Goal: Task Accomplishment & Management: Use online tool/utility

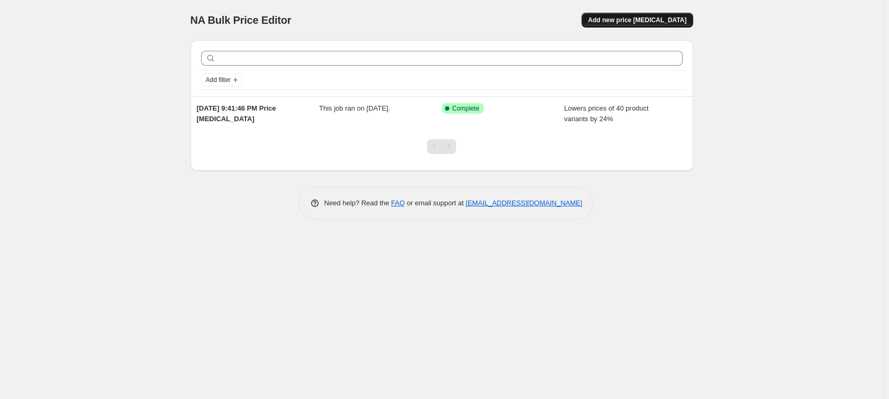
click at [653, 20] on span "Add new price [MEDICAL_DATA]" at bounding box center [637, 20] width 98 height 8
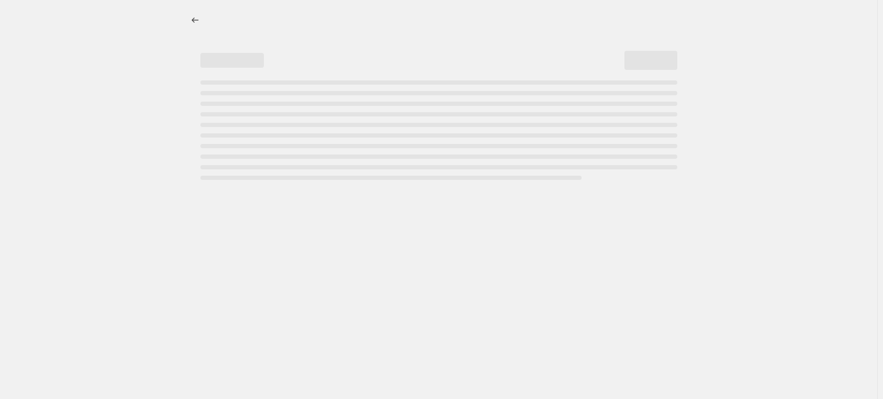
select select "percentage"
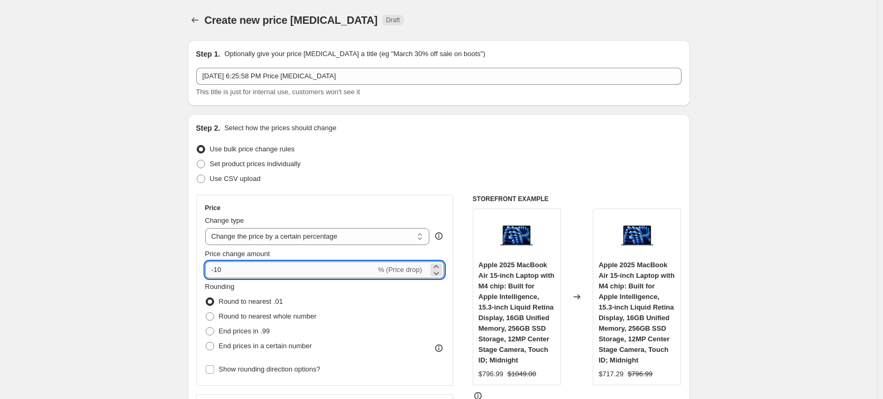
click at [289, 268] on input "-10" at bounding box center [290, 269] width 171 height 17
type input "-1"
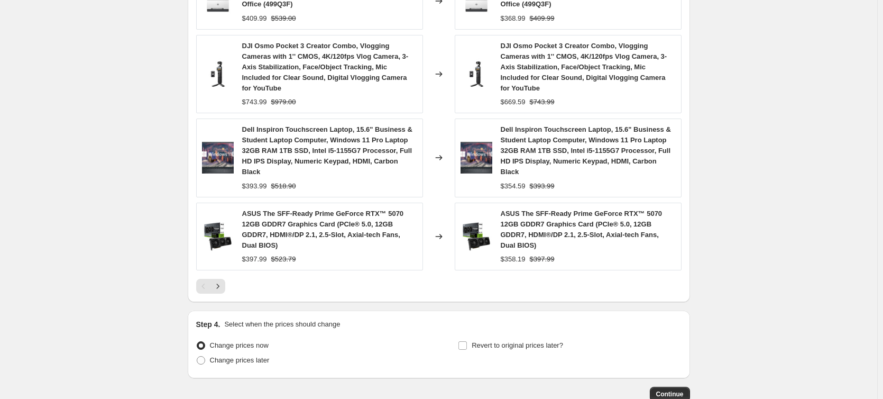
scroll to position [741, 0]
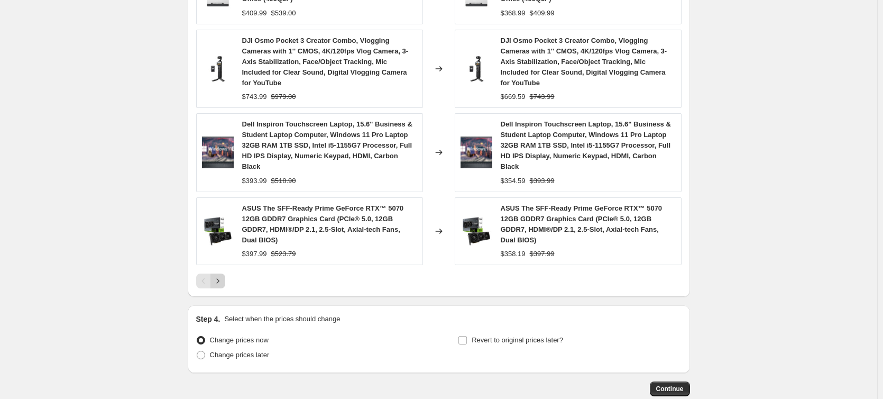
click at [223, 281] on icon "Next" at bounding box center [218, 281] width 11 height 11
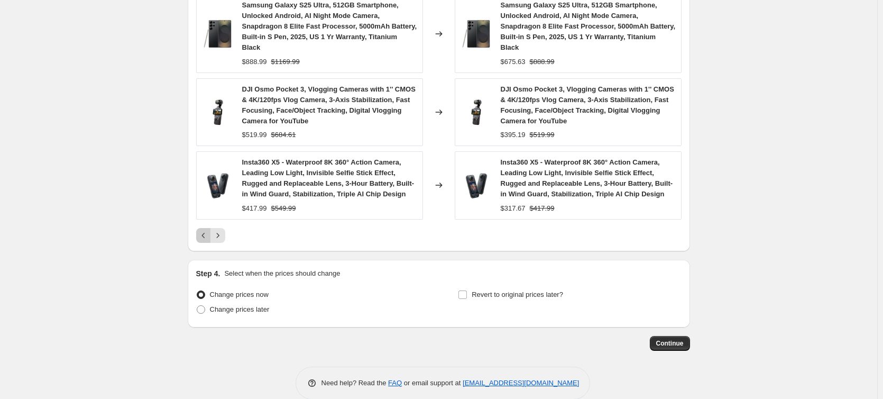
click at [201, 241] on icon "Previous" at bounding box center [203, 235] width 11 height 11
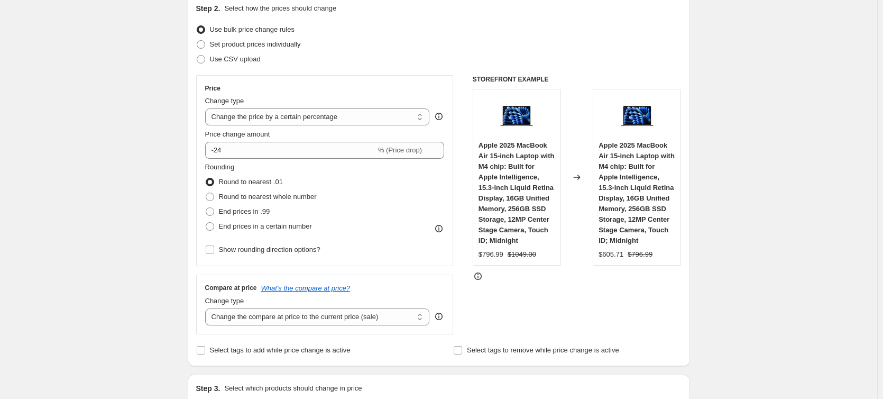
scroll to position [0, 0]
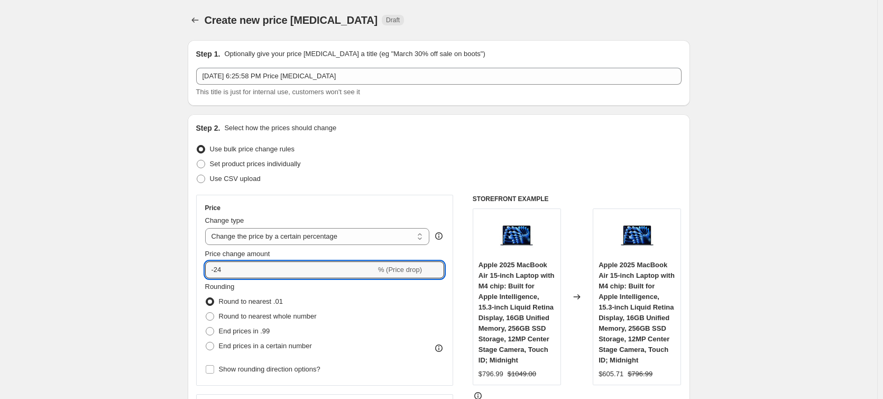
drag, startPoint x: 217, startPoint y: 271, endPoint x: 218, endPoint y: 284, distance: 12.7
click at [217, 277] on input "-24" at bounding box center [290, 269] width 171 height 17
type input "24"
click at [255, 330] on span "End prices in .99" at bounding box center [244, 331] width 51 height 8
click at [206, 327] on input "End prices in .99" at bounding box center [206, 327] width 1 height 1
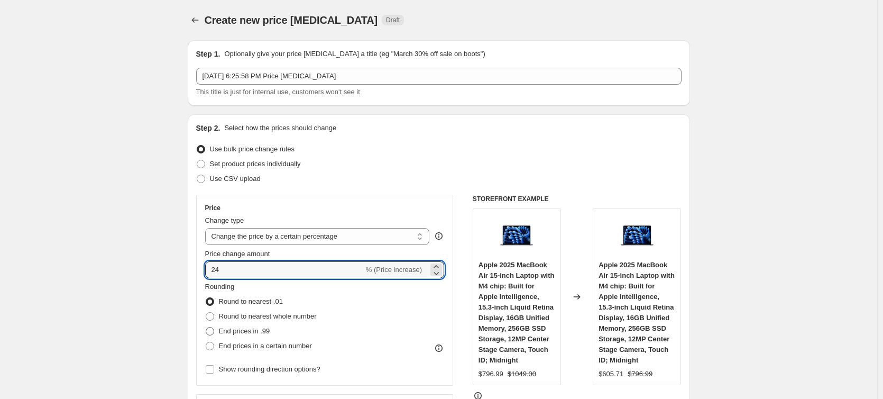
radio input "true"
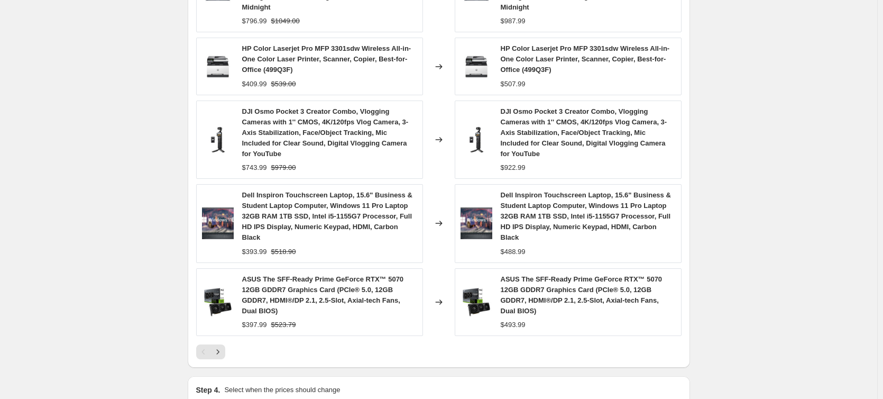
scroll to position [802, 0]
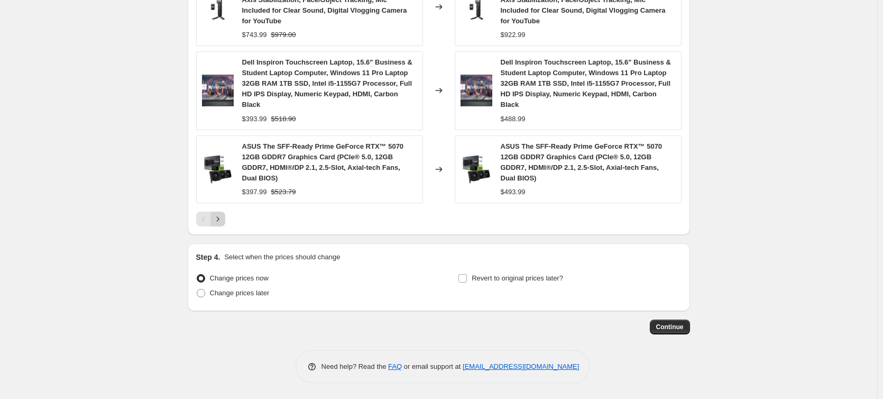
click at [219, 221] on icon "Next" at bounding box center [218, 219] width 11 height 11
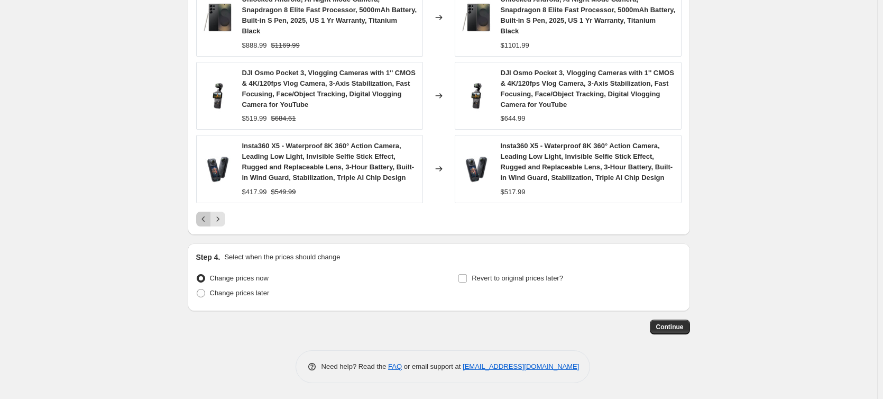
click at [204, 219] on icon "Previous" at bounding box center [203, 219] width 11 height 11
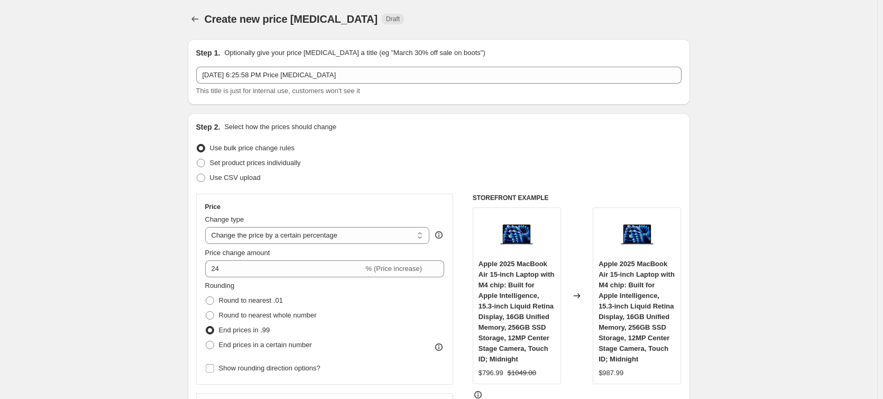
scroll to position [0, 0]
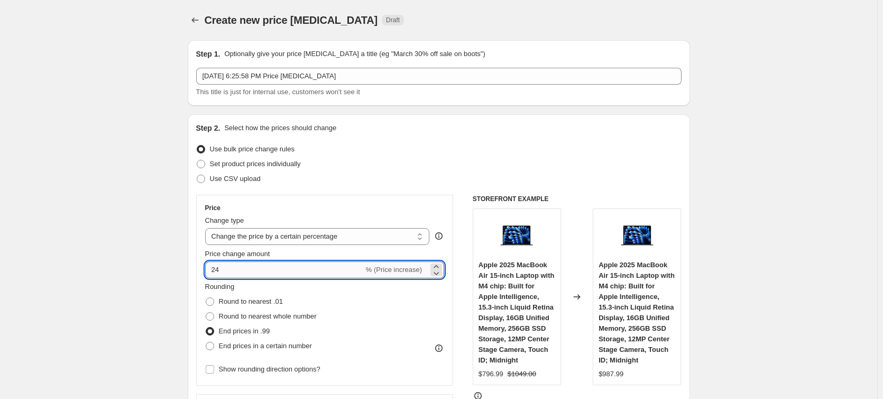
click at [232, 271] on input "24" at bounding box center [284, 269] width 159 height 17
type input "25"
click at [222, 314] on span "Round to nearest whole number" at bounding box center [268, 316] width 98 height 8
click at [206, 313] on input "Round to nearest whole number" at bounding box center [206, 312] width 1 height 1
radio input "true"
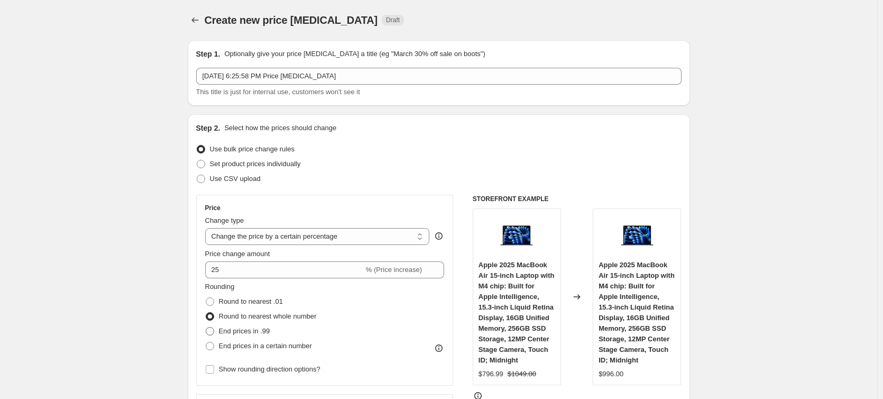
click at [224, 333] on span "End prices in .99" at bounding box center [244, 331] width 51 height 8
click at [206, 327] on input "End prices in .99" at bounding box center [206, 327] width 1 height 1
radio input "true"
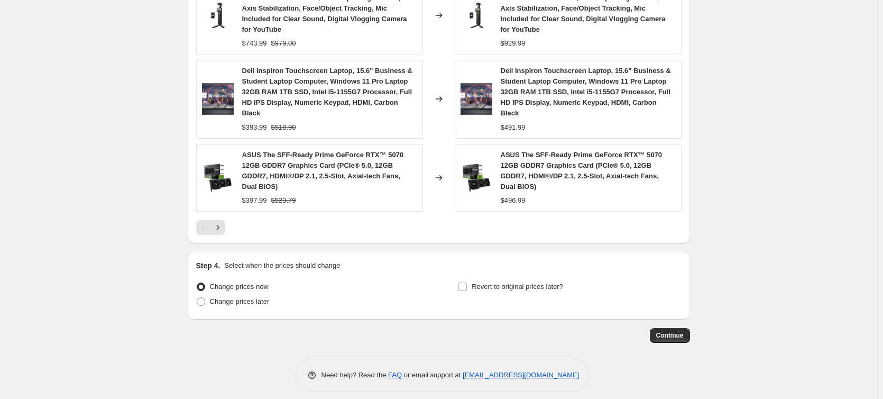
scroll to position [802, 0]
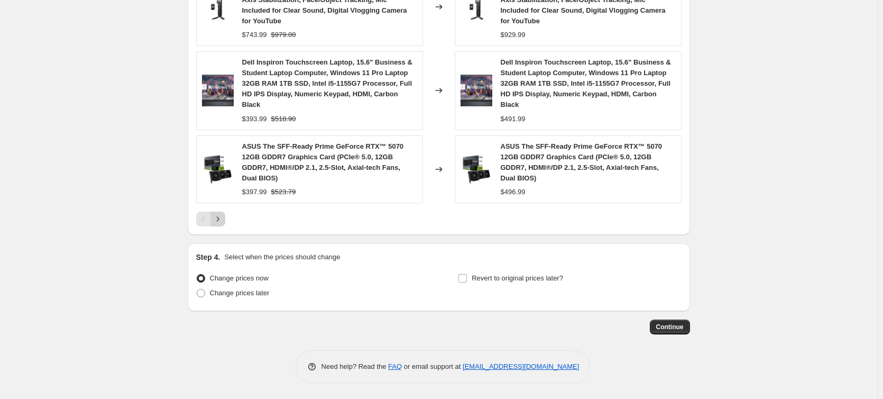
click at [222, 217] on icon "Next" at bounding box center [218, 219] width 11 height 11
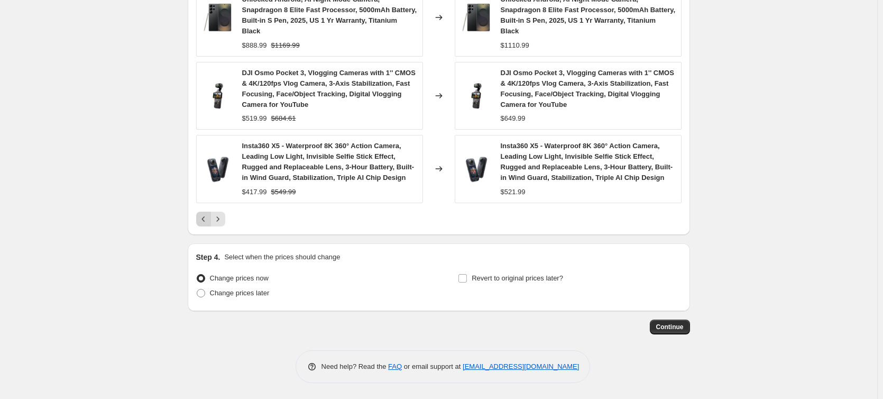
click at [202, 217] on icon "Previous" at bounding box center [203, 219] width 11 height 11
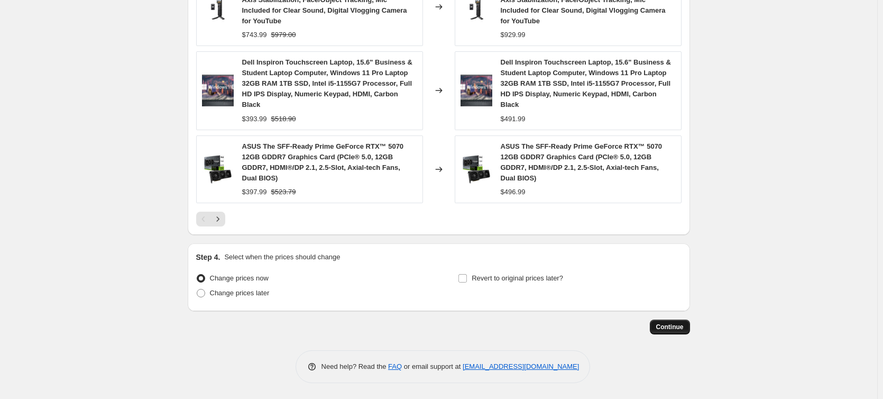
click at [672, 331] on button "Continue" at bounding box center [670, 327] width 40 height 15
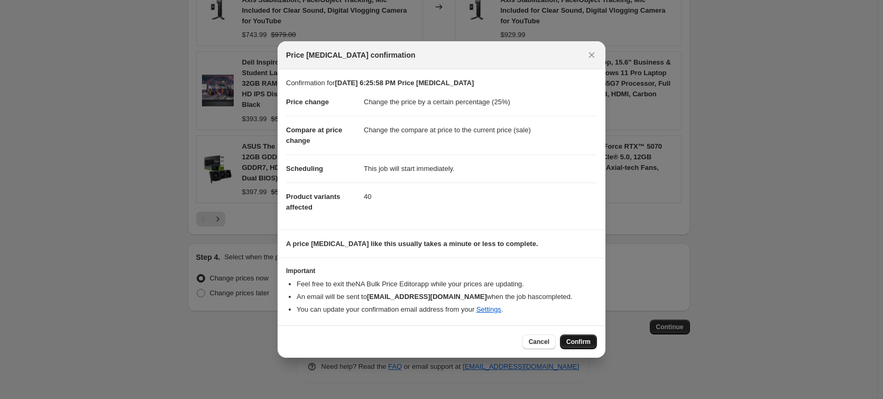
click at [587, 346] on button "Confirm" at bounding box center [578, 341] width 37 height 15
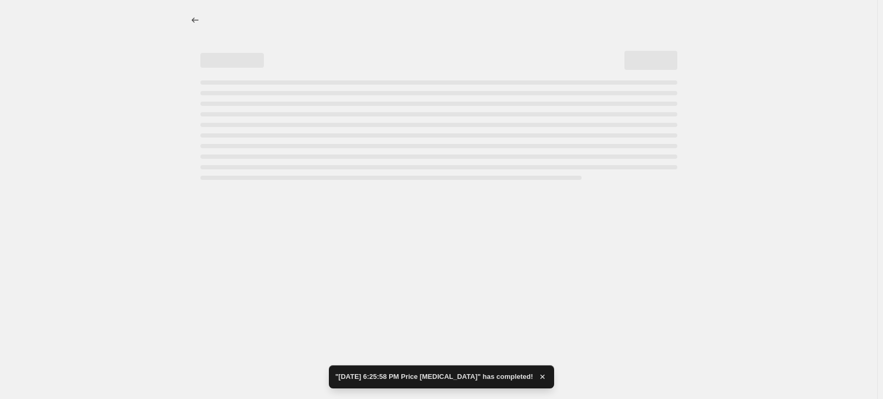
select select "percentage"
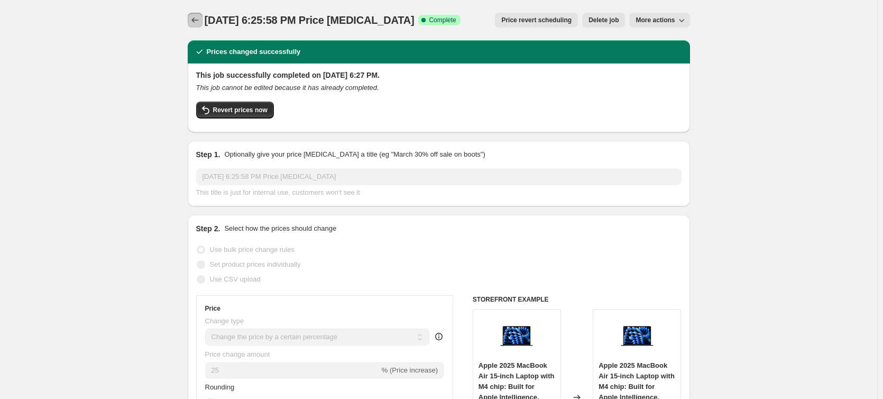
click at [191, 20] on button "Price change jobs" at bounding box center [195, 20] width 15 height 15
